Goal: Task Accomplishment & Management: Manage account settings

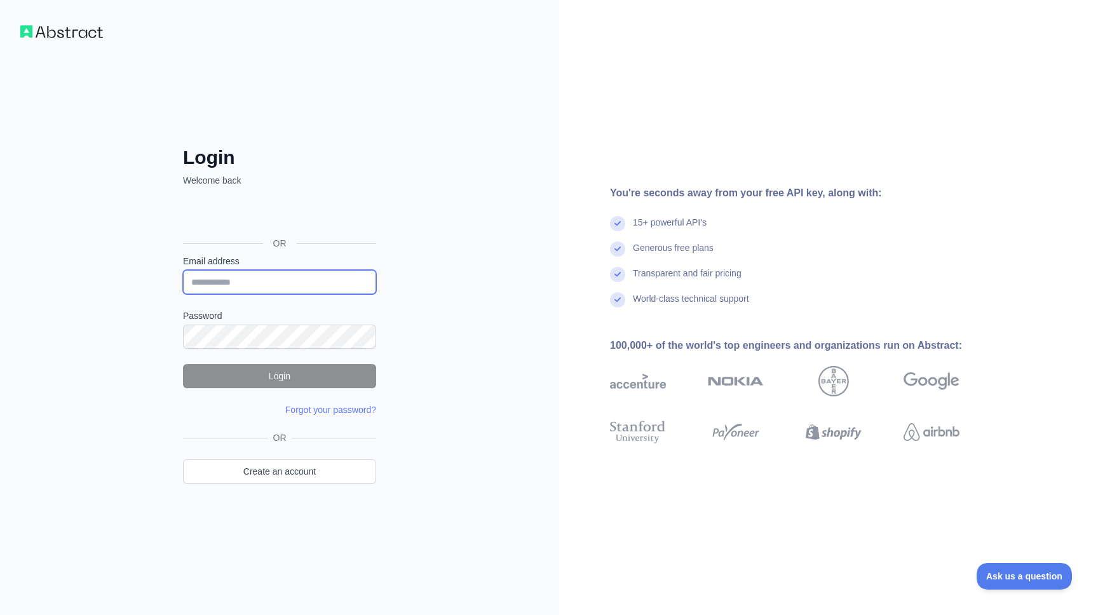
type input "**********"
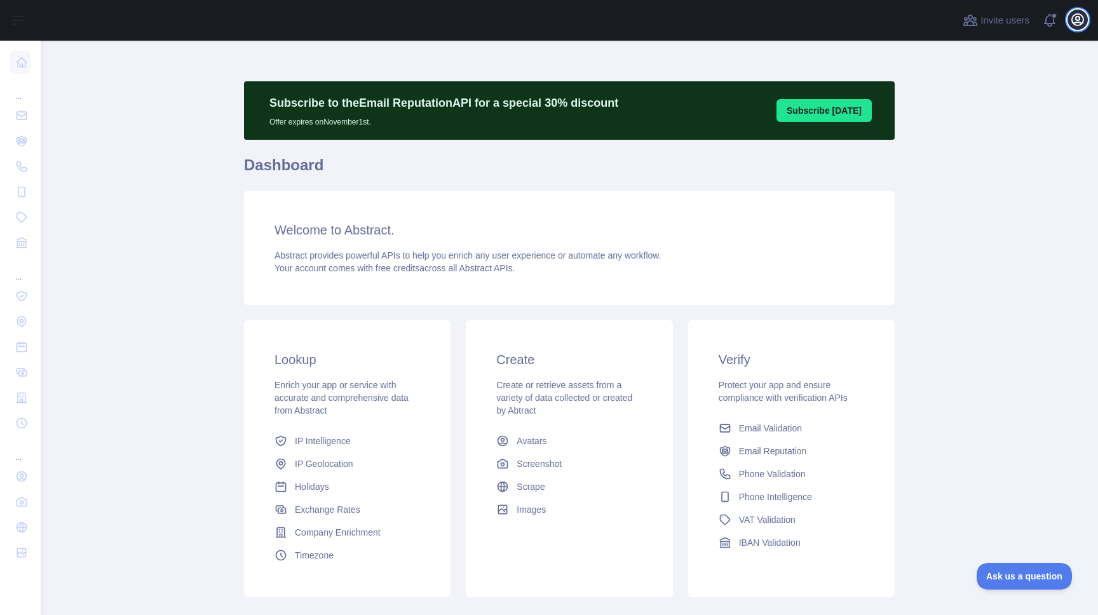
click at [1075, 17] on icon "button" at bounding box center [1077, 19] width 11 height 11
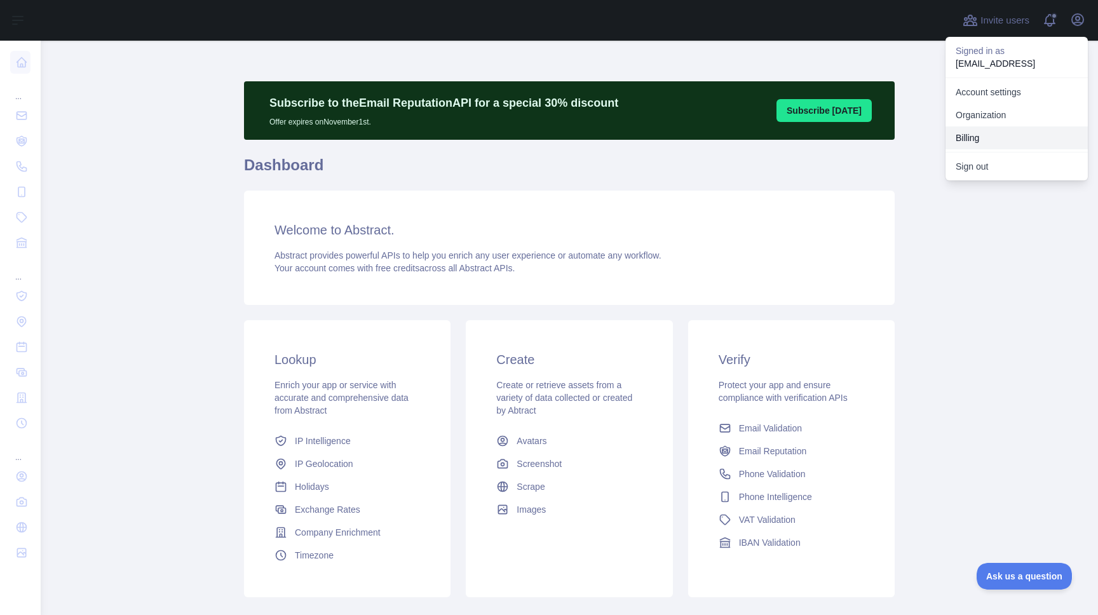
click at [988, 142] on button "Billing" at bounding box center [1016, 137] width 142 height 23
